Goal: Information Seeking & Learning: Learn about a topic

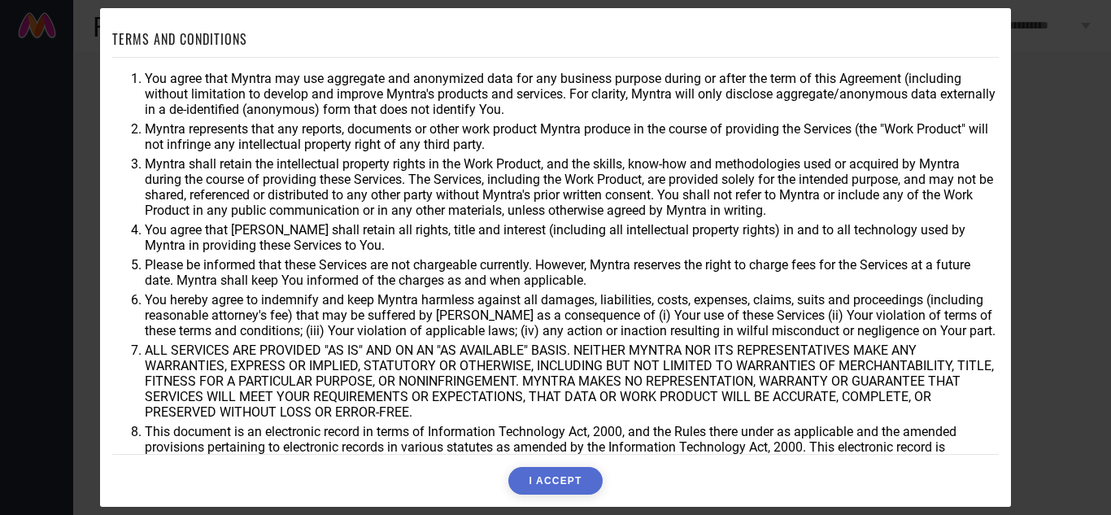
click at [535, 481] on button "I ACCEPT" at bounding box center [555, 481] width 94 height 28
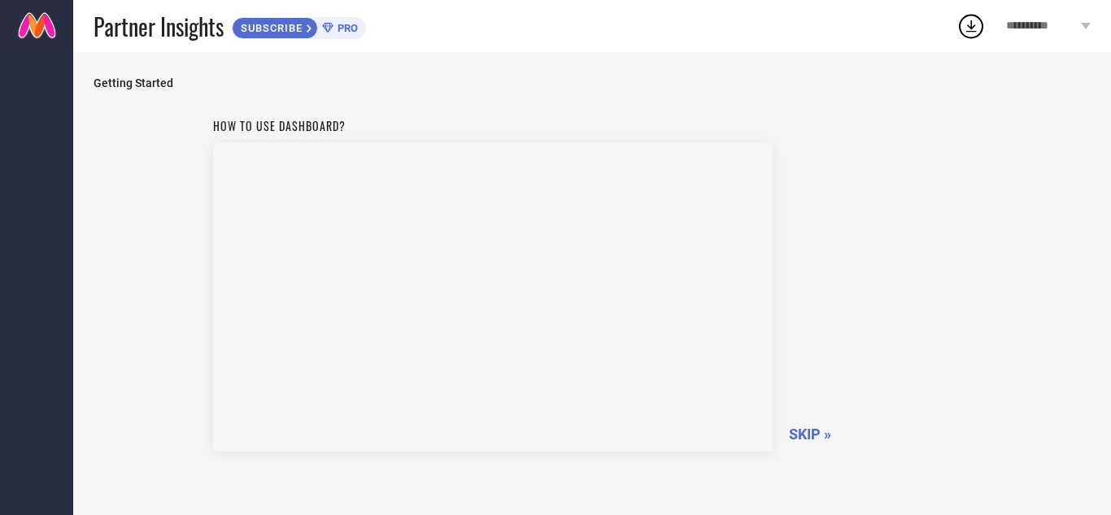
click at [805, 439] on span "SKIP »" at bounding box center [810, 433] width 42 height 17
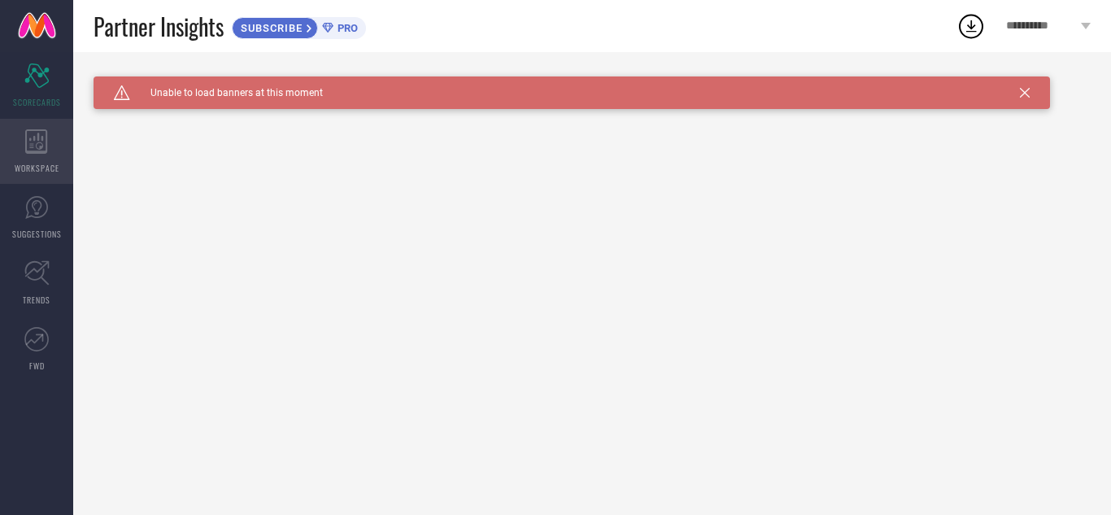
click at [17, 121] on div "WORKSPACE" at bounding box center [36, 151] width 73 height 65
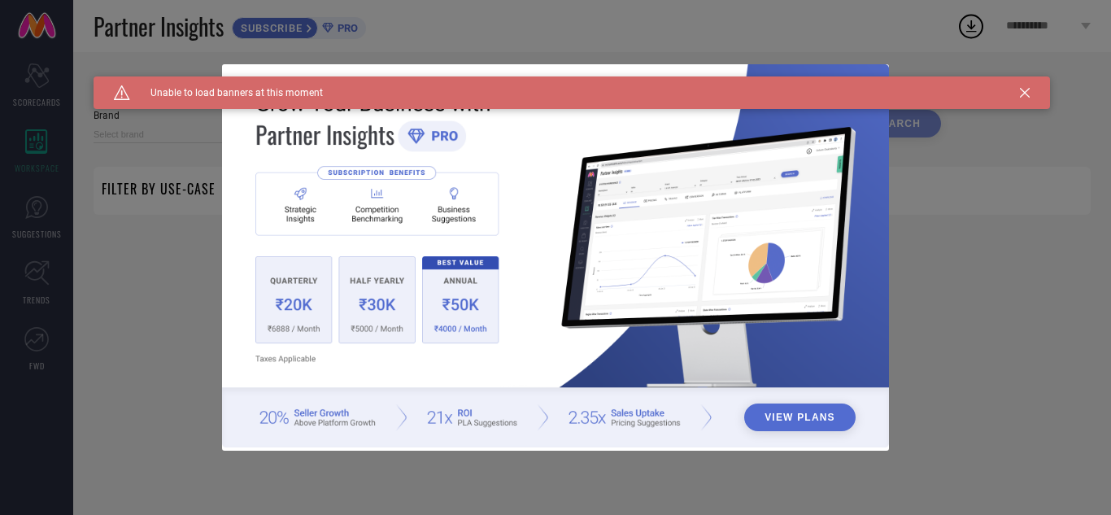
type input "1 STOP FASHION"
type input "All"
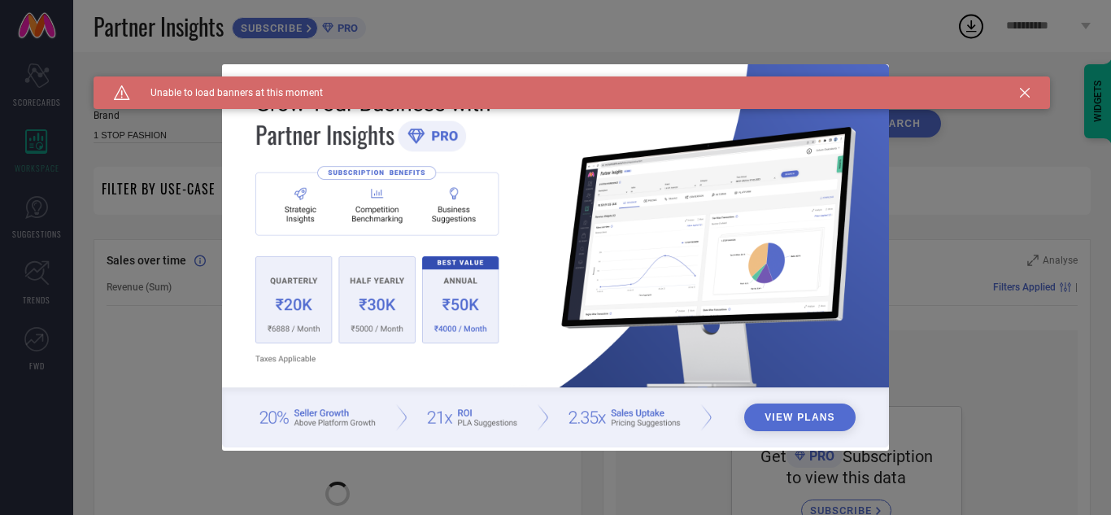
click at [10, 227] on div "View Plans" at bounding box center [555, 257] width 1111 height 515
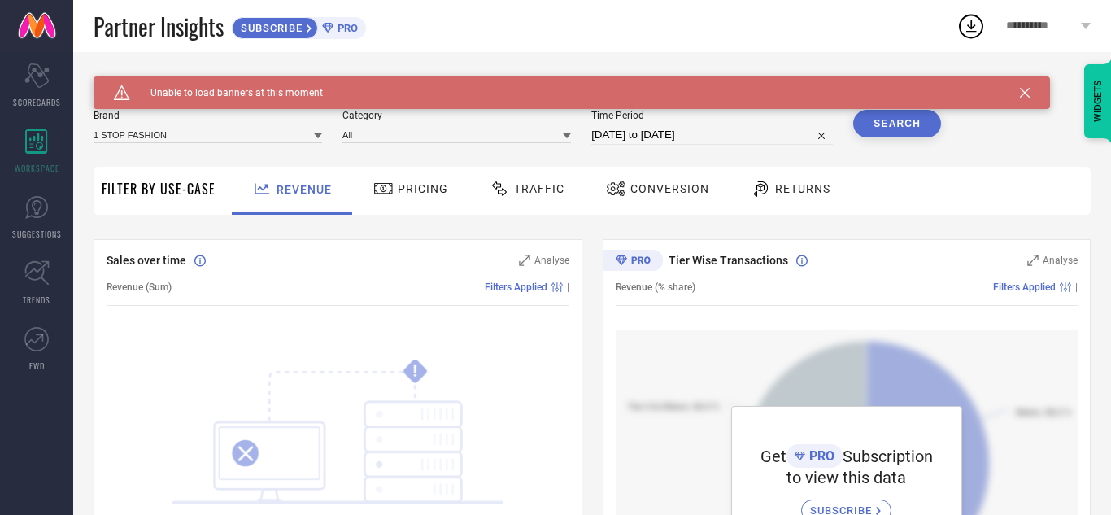
click at [524, 178] on div "Traffic" at bounding box center [527, 189] width 83 height 28
